Goal: Find specific page/section: Find specific page/section

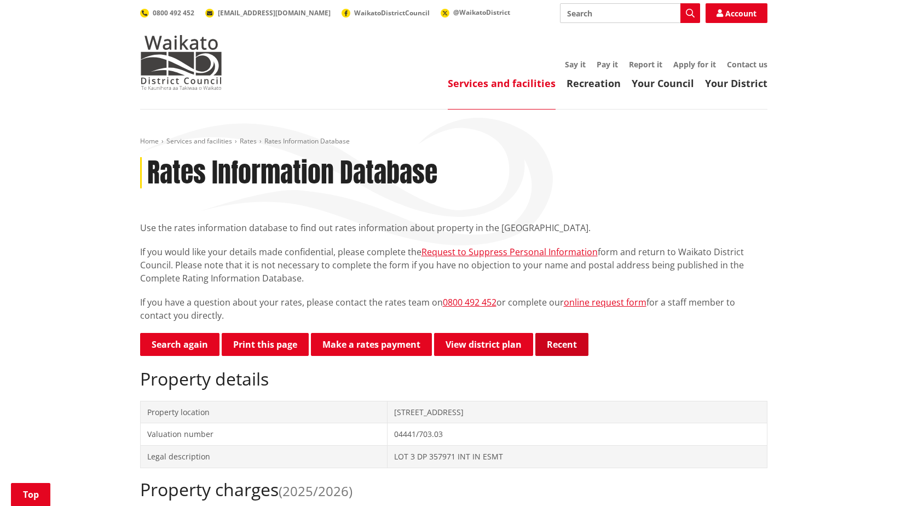
scroll to position [274, 0]
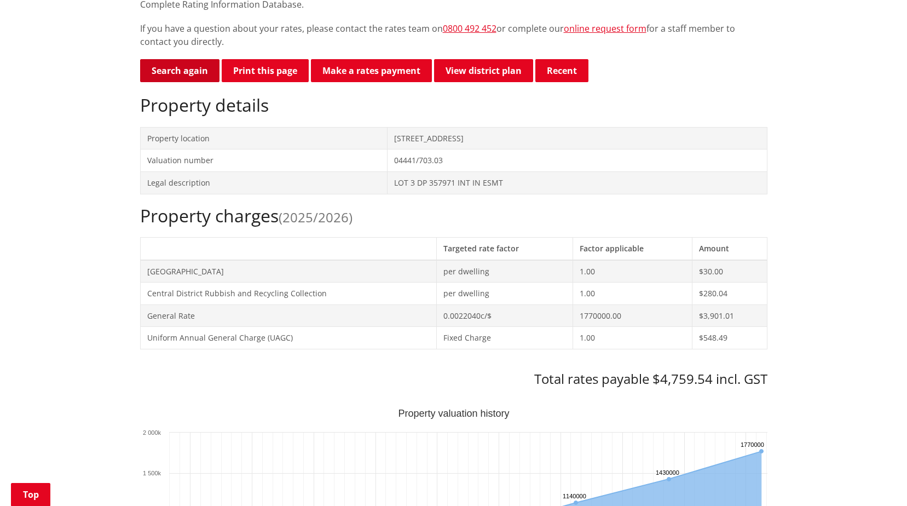
click at [185, 68] on link "Search again" at bounding box center [179, 70] width 79 height 23
click at [162, 71] on link "Search again" at bounding box center [179, 70] width 79 height 23
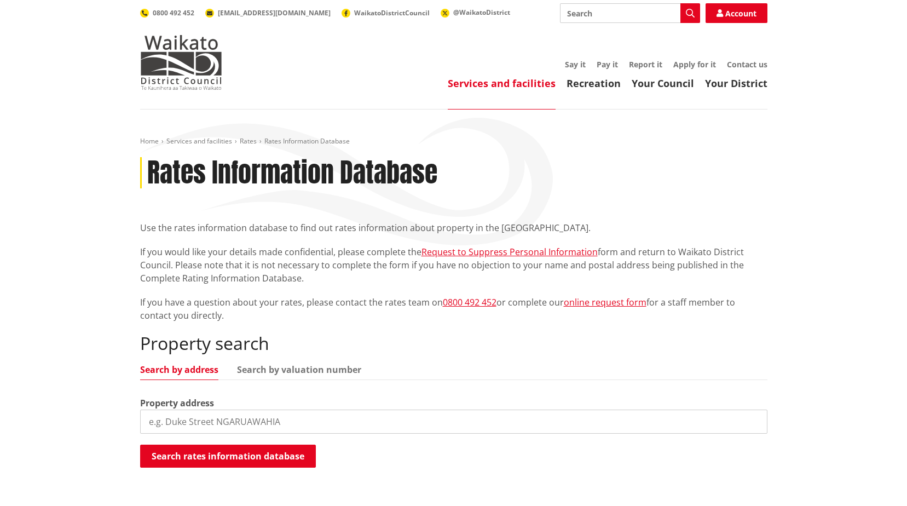
click at [266, 416] on input "search" at bounding box center [453, 422] width 627 height 24
type input "77 limmer"
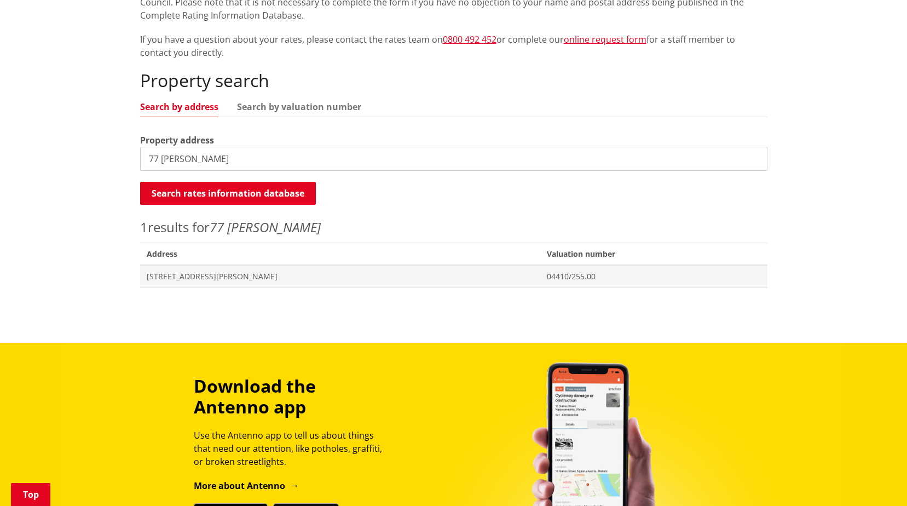
scroll to position [274, 0]
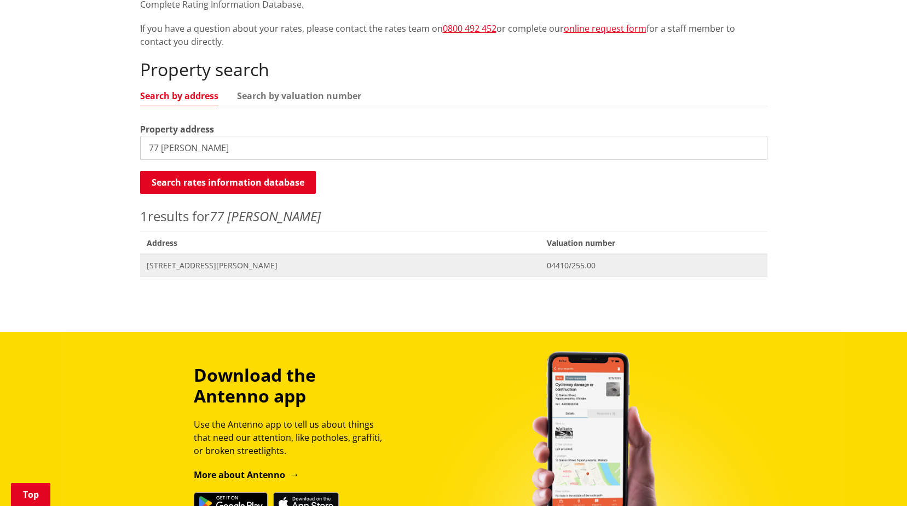
click at [361, 264] on span "[STREET_ADDRESS][PERSON_NAME]" at bounding box center [341, 265] width 388 height 11
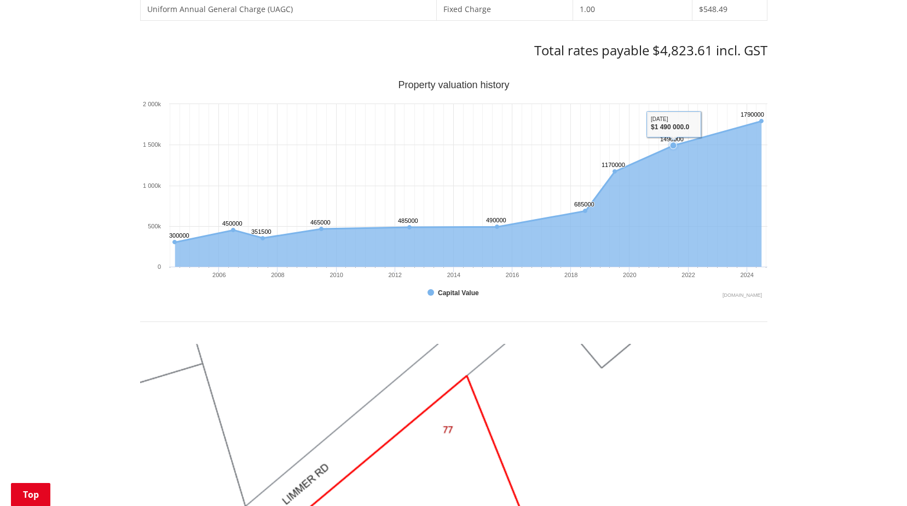
scroll to position [493, 0]
